Goal: Task Accomplishment & Management: Manage account settings

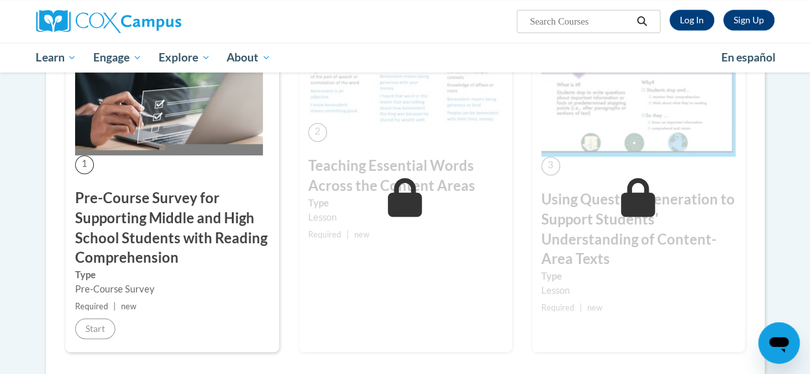
scroll to position [312, 0]
click at [683, 23] on link "Log In" at bounding box center [692, 20] width 45 height 21
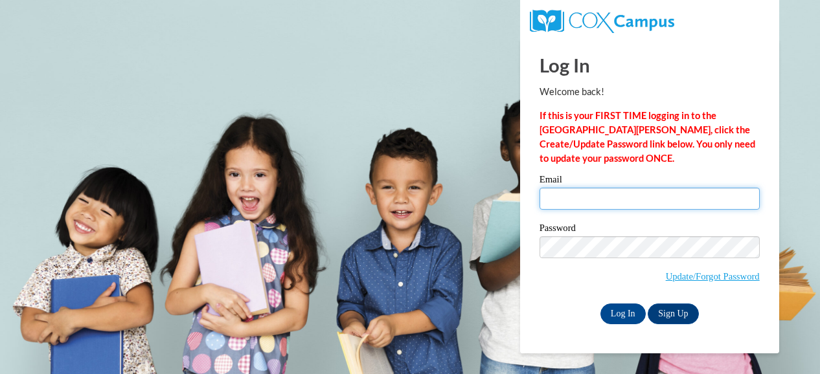
click at [618, 198] on input "Email" at bounding box center [649, 199] width 220 height 22
type input "shbrown@jackson.k12.ms.us"
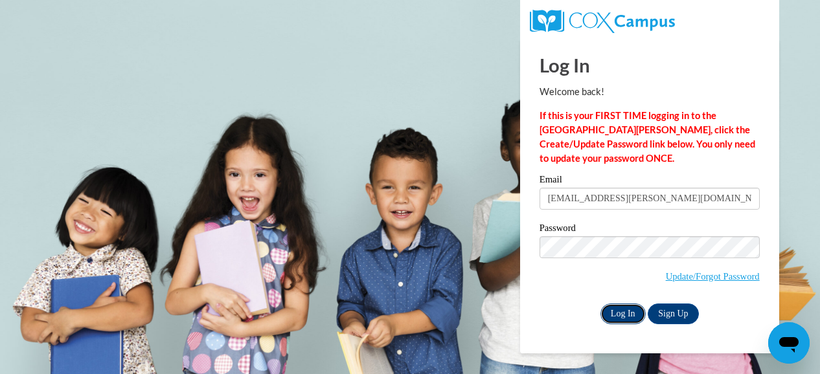
click at [626, 310] on input "Log In" at bounding box center [622, 314] width 45 height 21
click at [618, 317] on input "Log In" at bounding box center [622, 314] width 45 height 21
click at [620, 311] on input "Log In" at bounding box center [622, 314] width 45 height 21
